Goal: Information Seeking & Learning: Learn about a topic

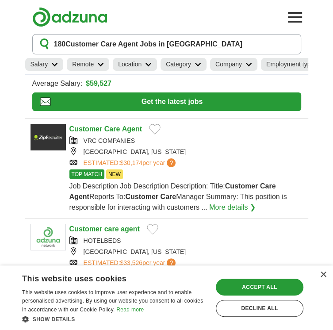
click at [104, 128] on link "Customer Care Agent" at bounding box center [106, 129] width 73 height 8
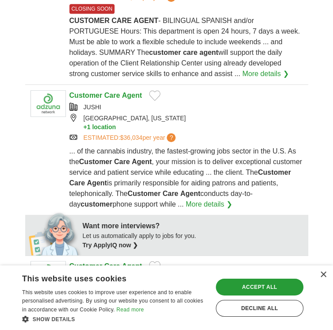
scroll to position [269, 0]
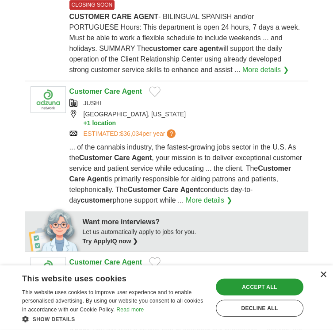
click at [323, 275] on div "×" at bounding box center [323, 275] width 7 height 7
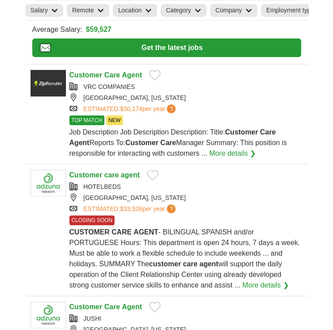
scroll to position [0, 0]
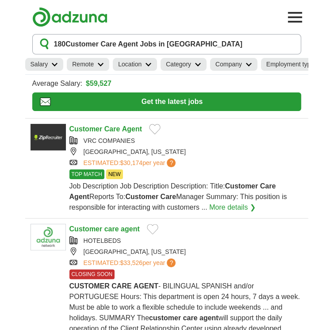
click at [146, 64] on icon at bounding box center [148, 64] width 7 height 4
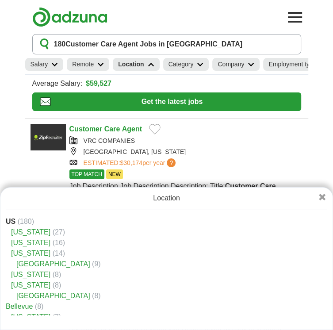
click at [172, 86] on div "Average Salary: $59,527" at bounding box center [166, 83] width 269 height 11
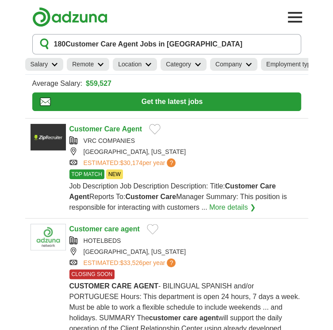
click at [180, 45] on button "180 Customer Care Agent Jobs in US" at bounding box center [166, 44] width 269 height 20
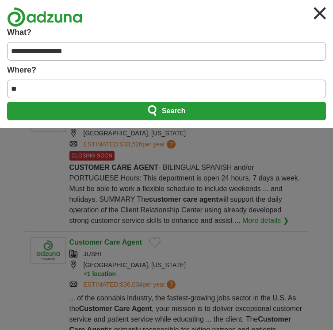
click at [25, 91] on input "**" at bounding box center [166, 89] width 319 height 19
type input "*"
type input "*********"
click at [93, 116] on button "Search" at bounding box center [166, 111] width 319 height 19
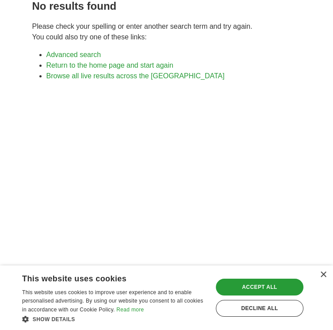
scroll to position [83, 0]
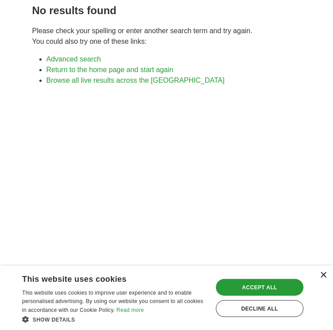
click at [321, 272] on div "×" at bounding box center [323, 275] width 7 height 7
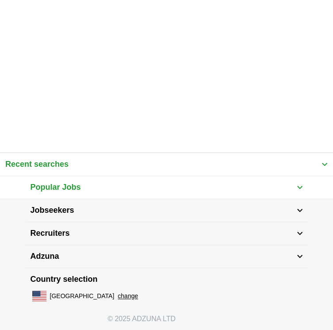
scroll to position [463, 0]
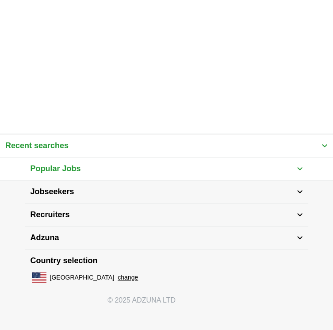
click at [118, 280] on button "change" at bounding box center [128, 277] width 20 height 9
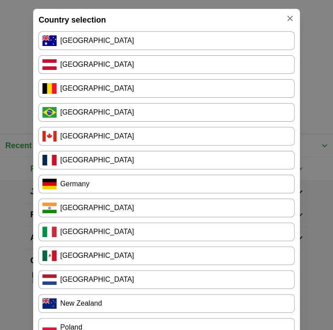
click at [91, 42] on link "[GEOGRAPHIC_DATA]" at bounding box center [167, 40] width 256 height 19
